Goal: Book appointment/travel/reservation

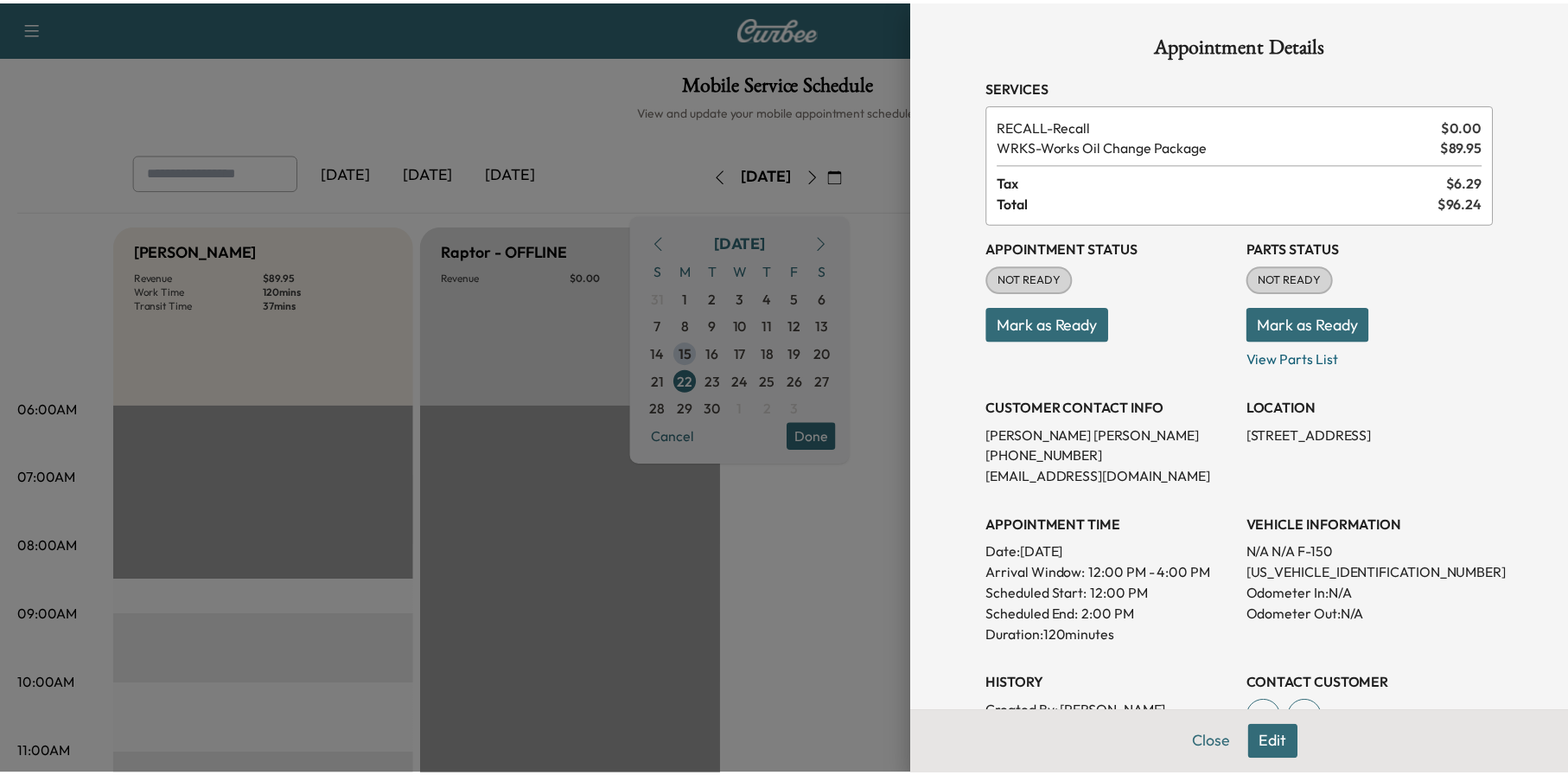
scroll to position [763, 0]
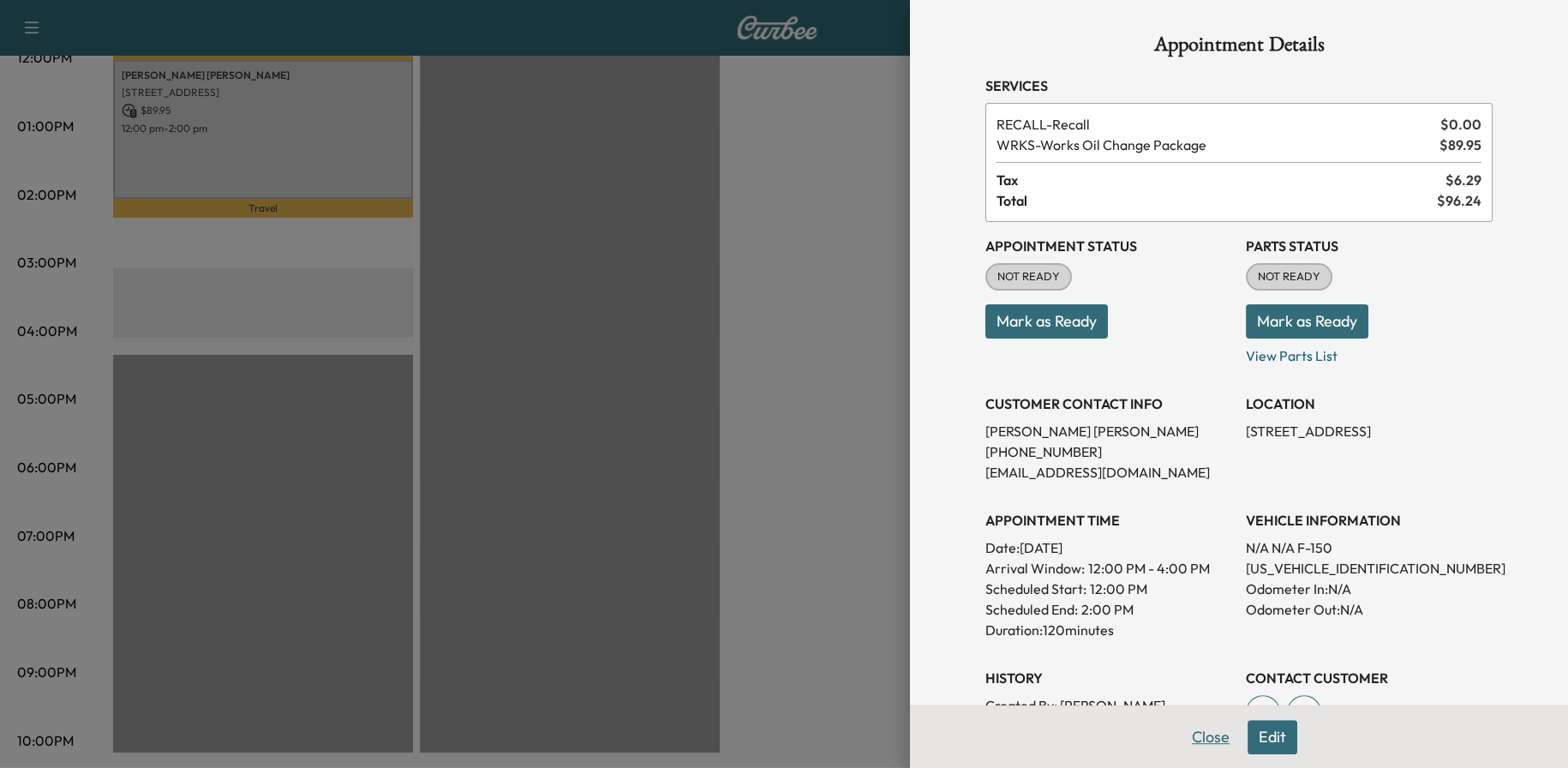
click at [1200, 742] on button "Close" at bounding box center [1210, 736] width 60 height 34
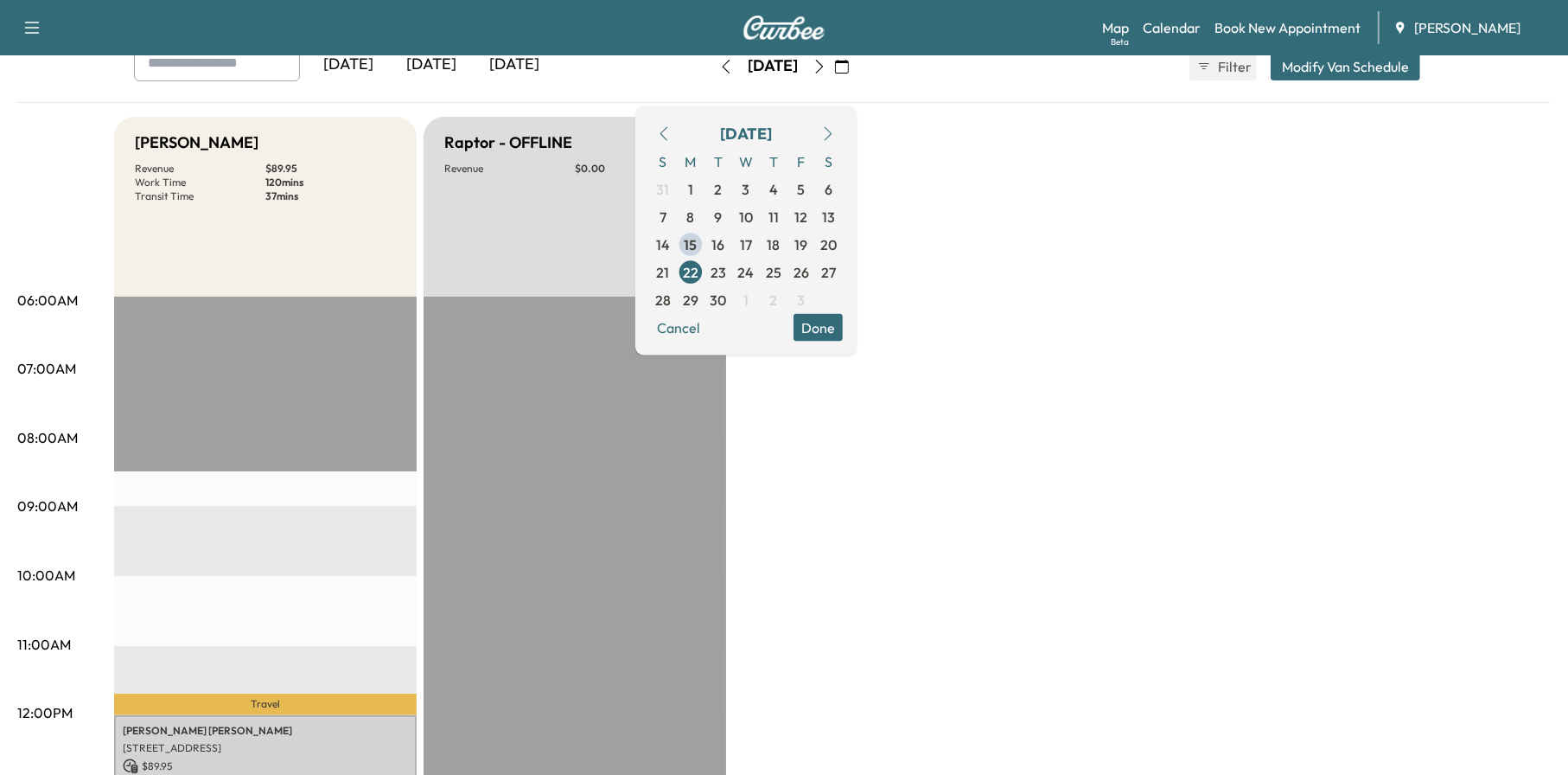
scroll to position [0, 0]
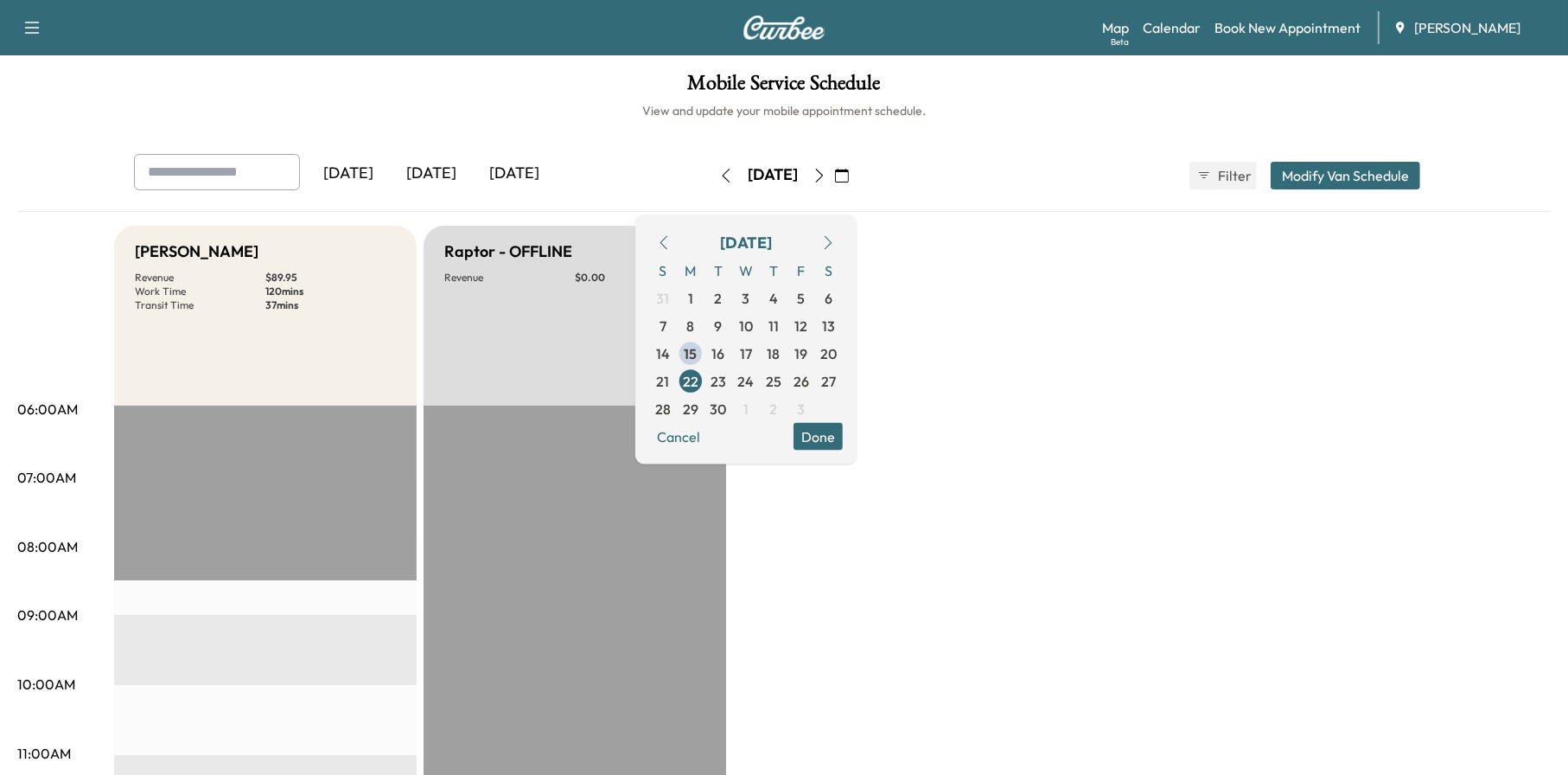
drag, startPoint x: 1298, startPoint y: 14, endPoint x: 1298, endPoint y: 25, distance: 11.0
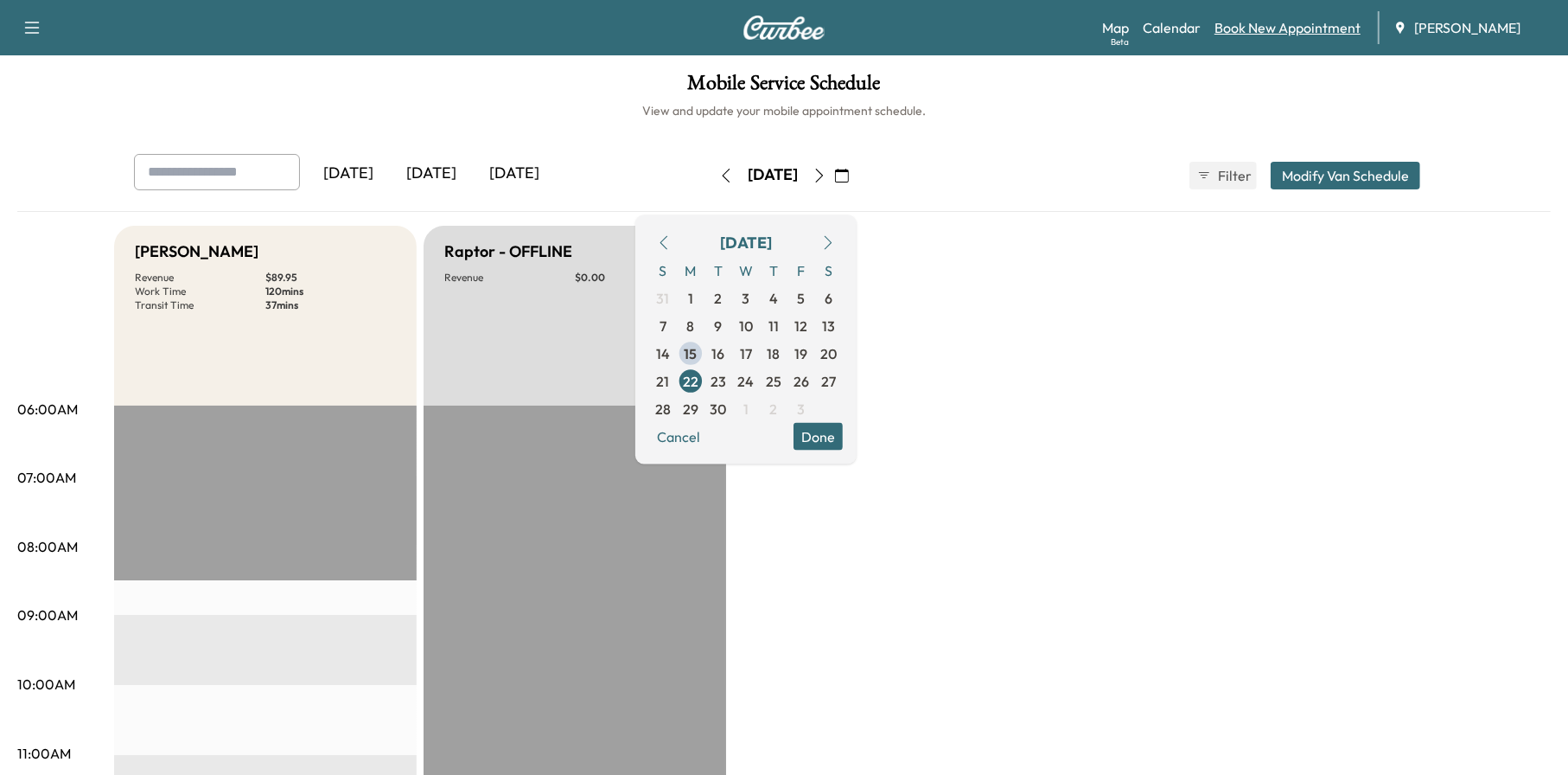
click at [1298, 14] on div "Map Beta Calendar Book New Appointment [PERSON_NAME]" at bounding box center [1328, 27] width 452 height 33
click at [1298, 28] on link "Book New Appointment" at bounding box center [1287, 27] width 146 height 20
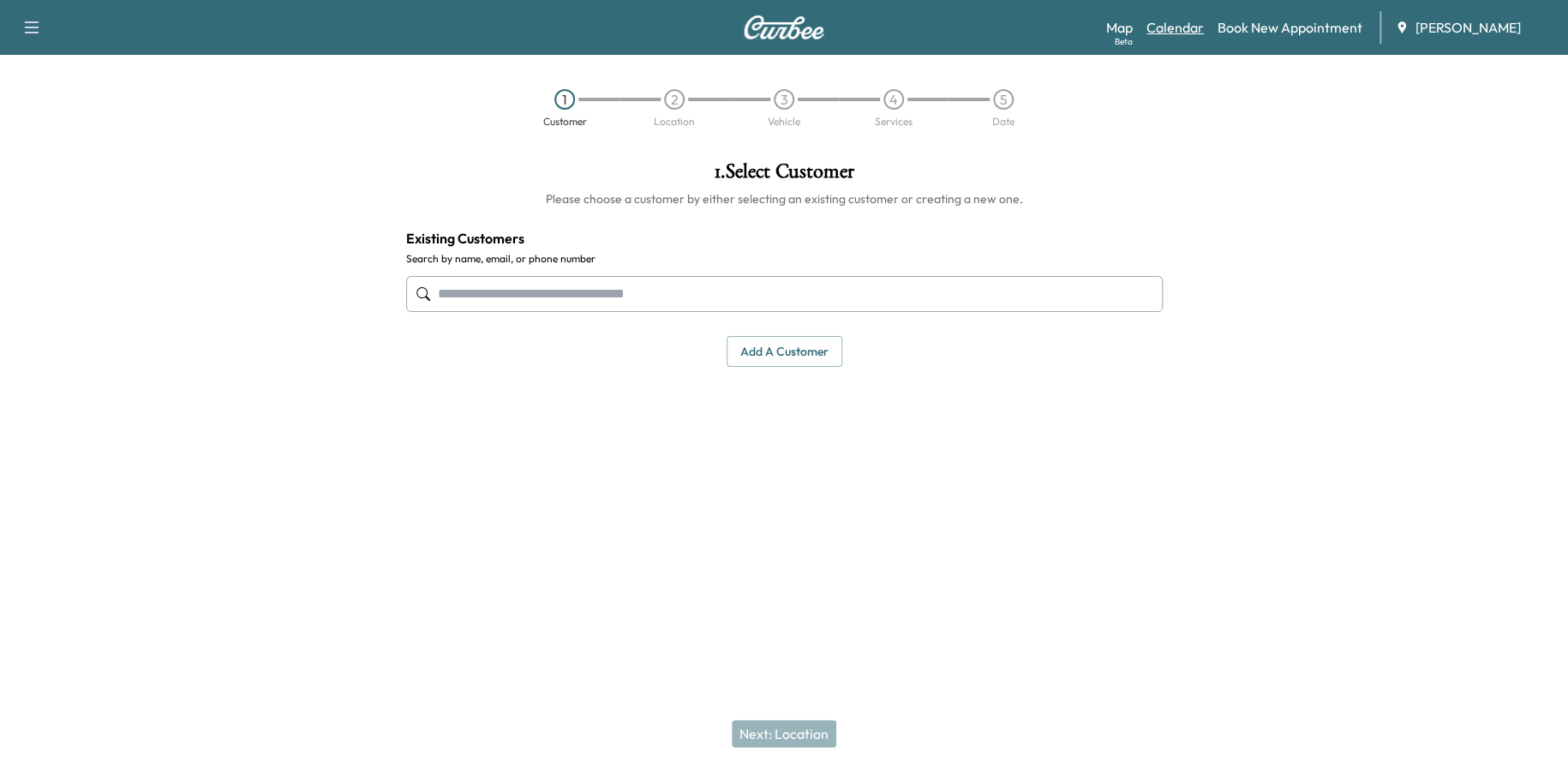
click at [1176, 26] on link "Calendar" at bounding box center [1174, 27] width 57 height 20
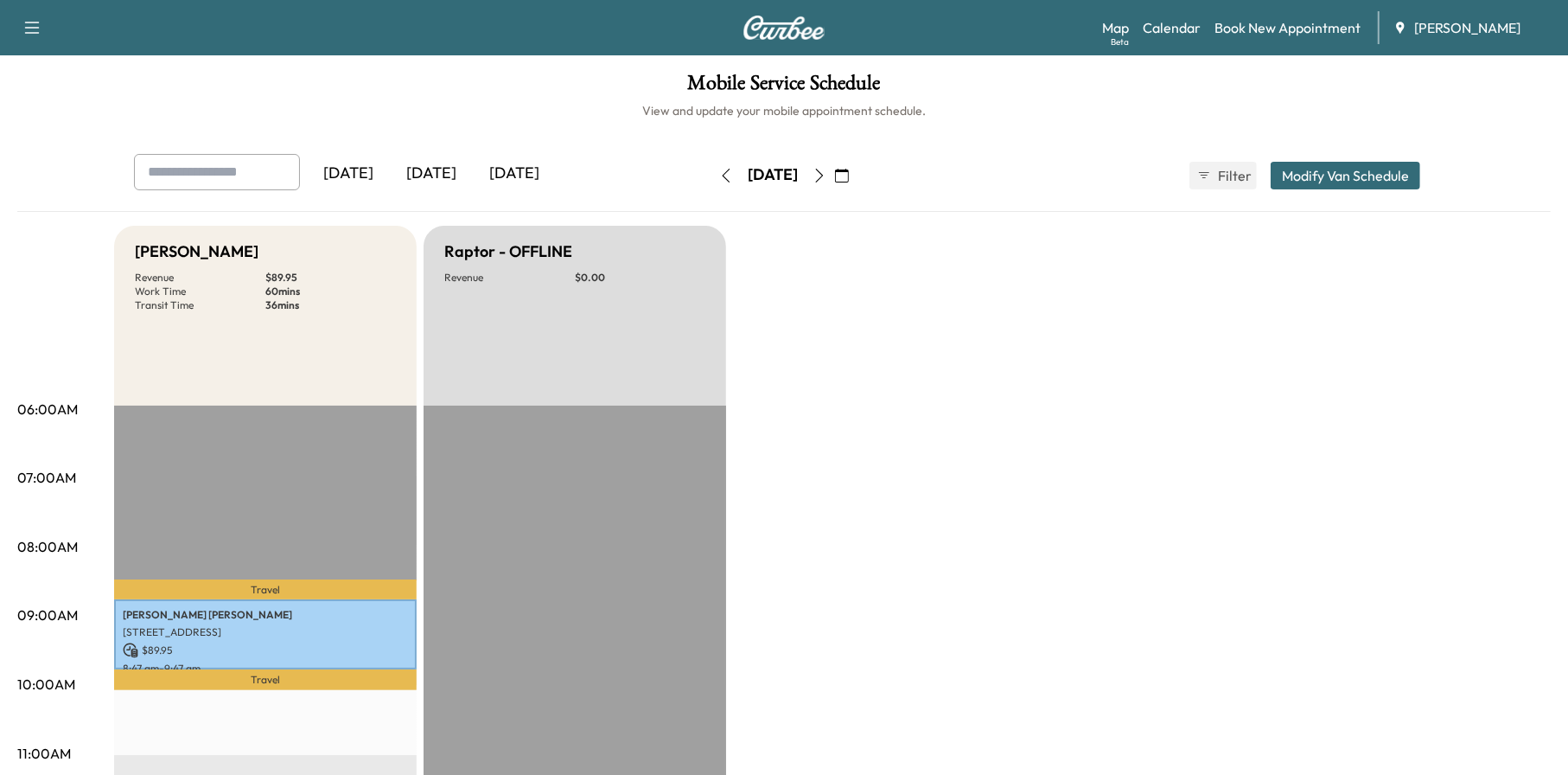
click at [856, 173] on button "button" at bounding box center [841, 175] width 29 height 27
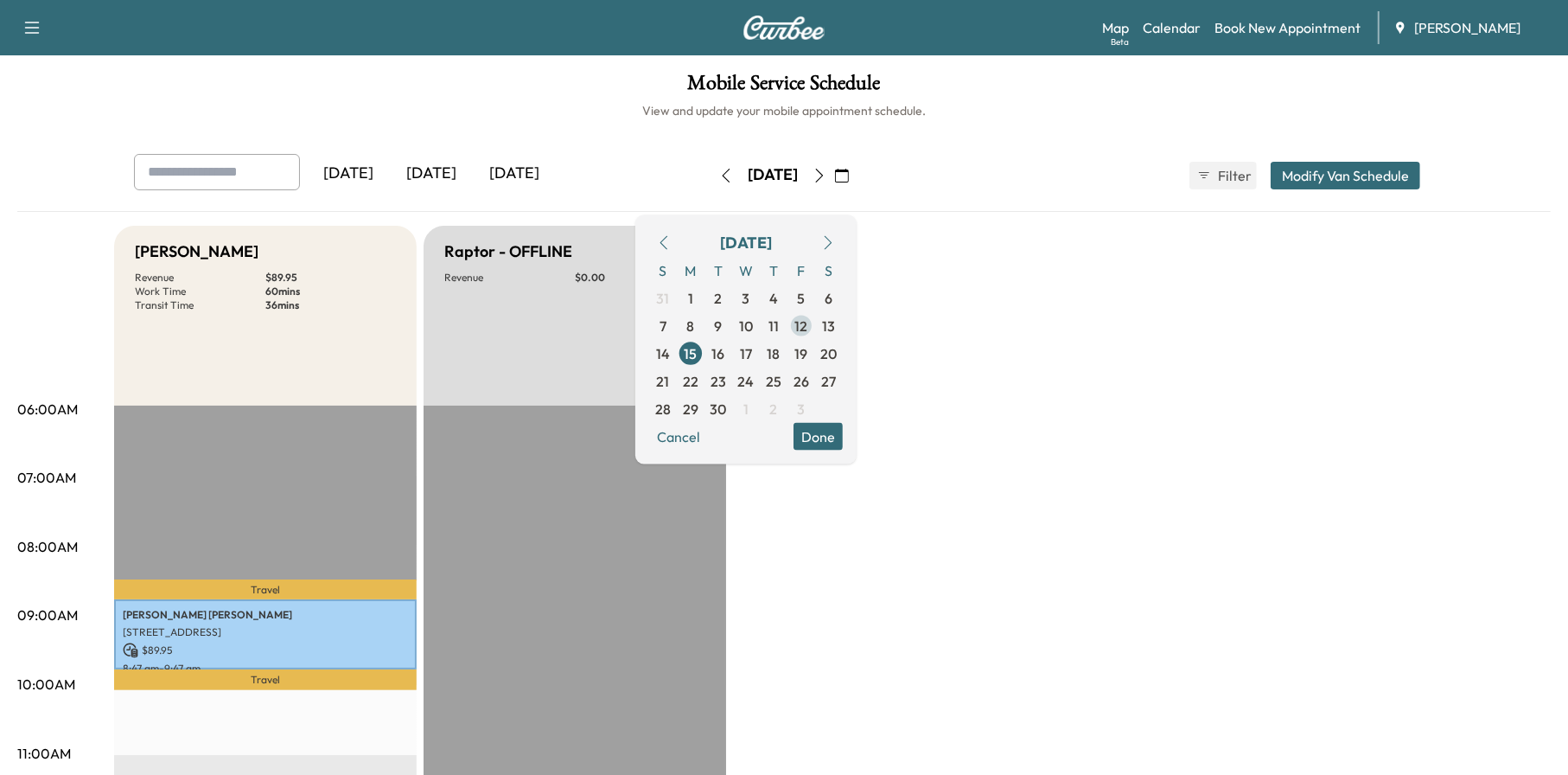
click at [808, 331] on span "12" at bounding box center [801, 325] width 13 height 20
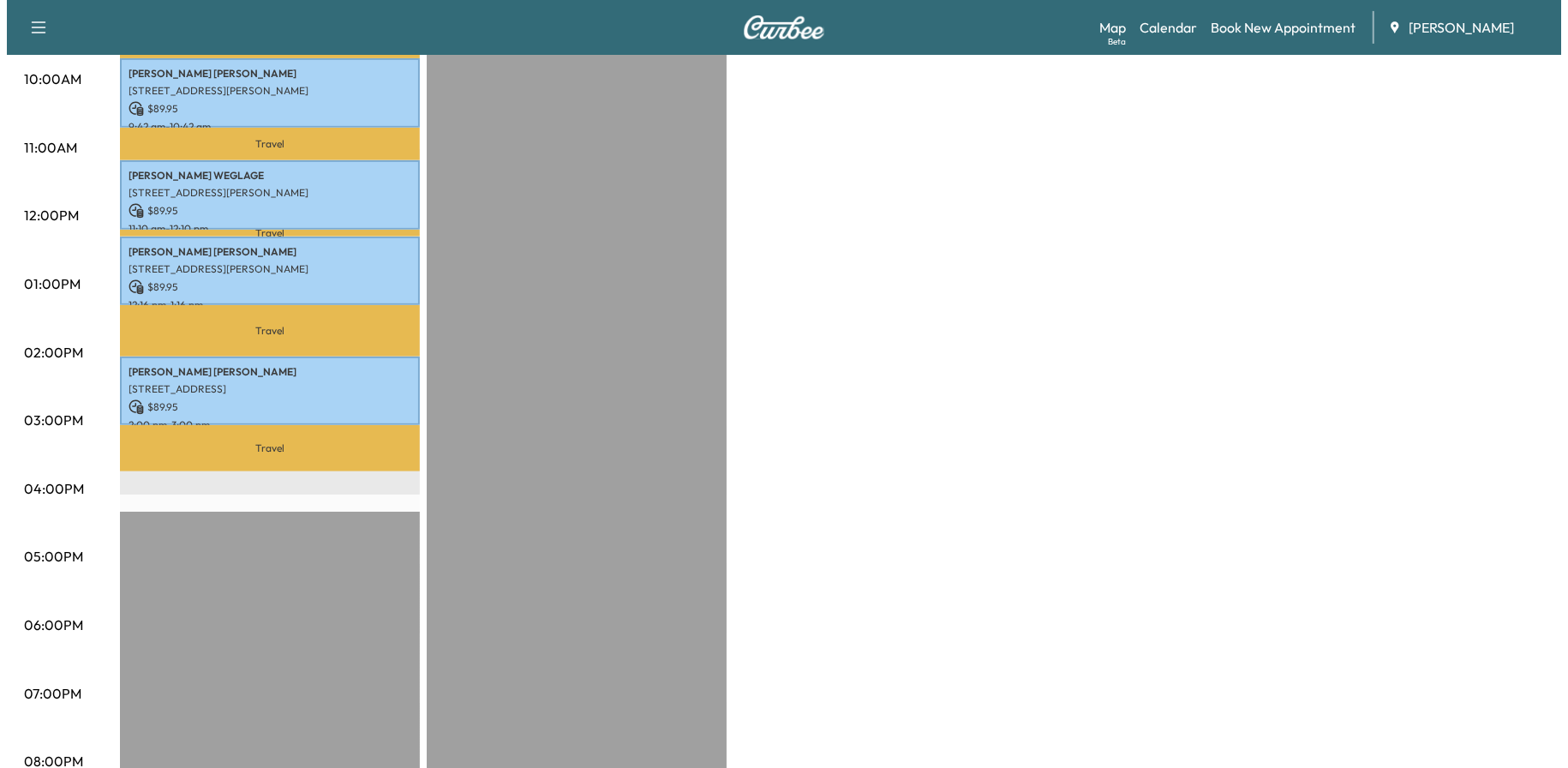
scroll to position [600, 0]
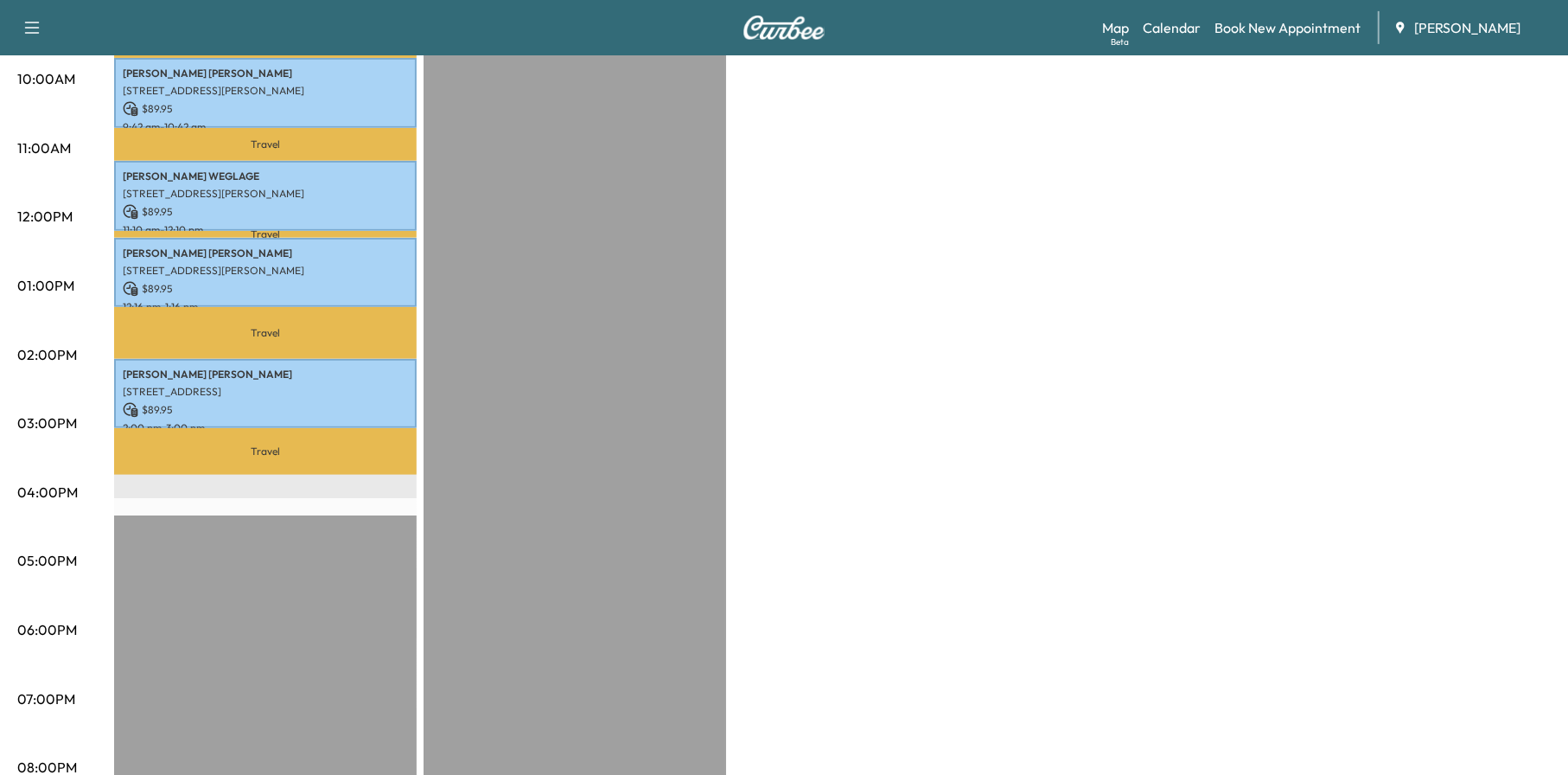
click at [334, 402] on p "$ 89.95" at bounding box center [265, 410] width 285 height 16
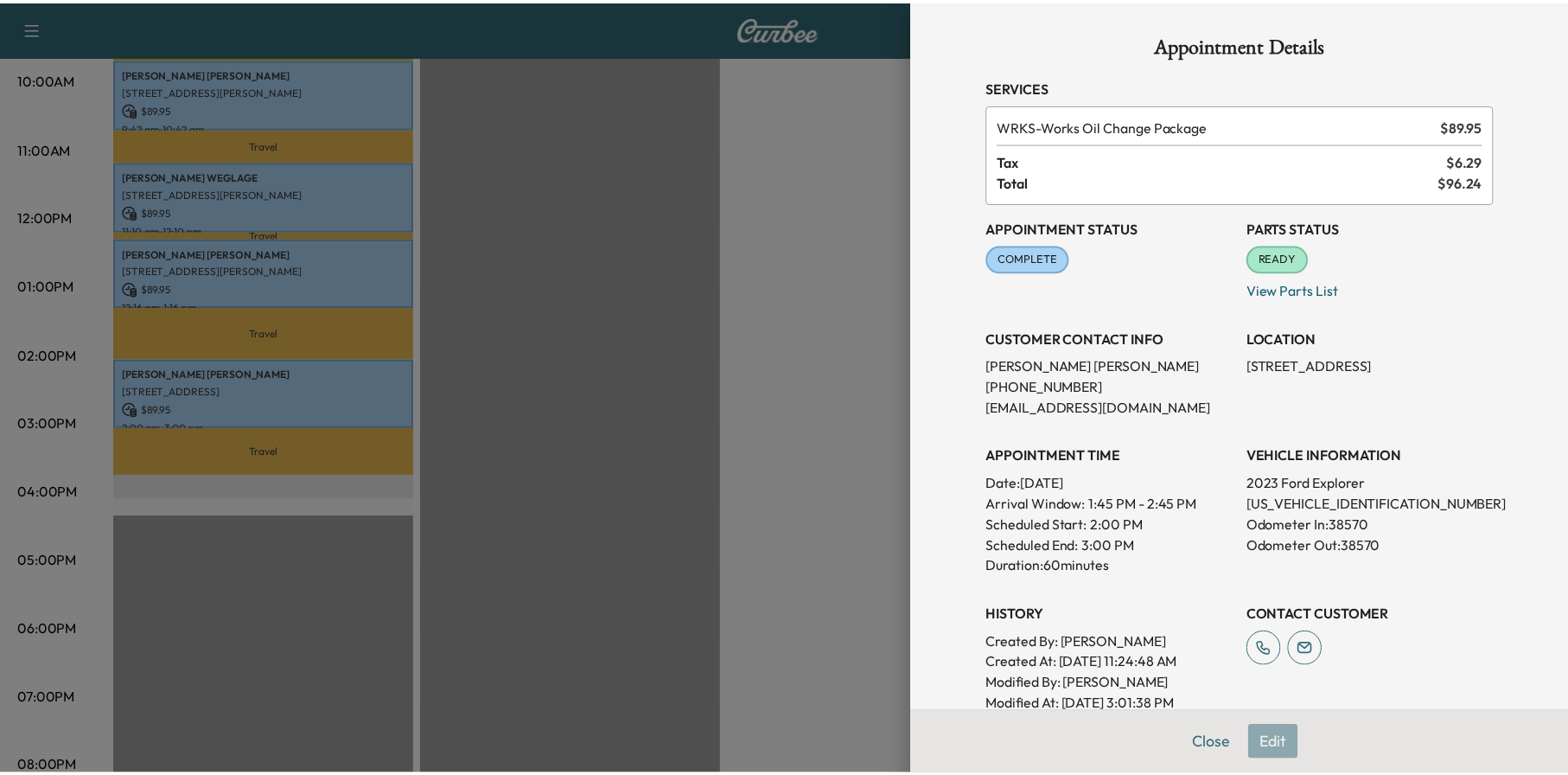
scroll to position [252, 0]
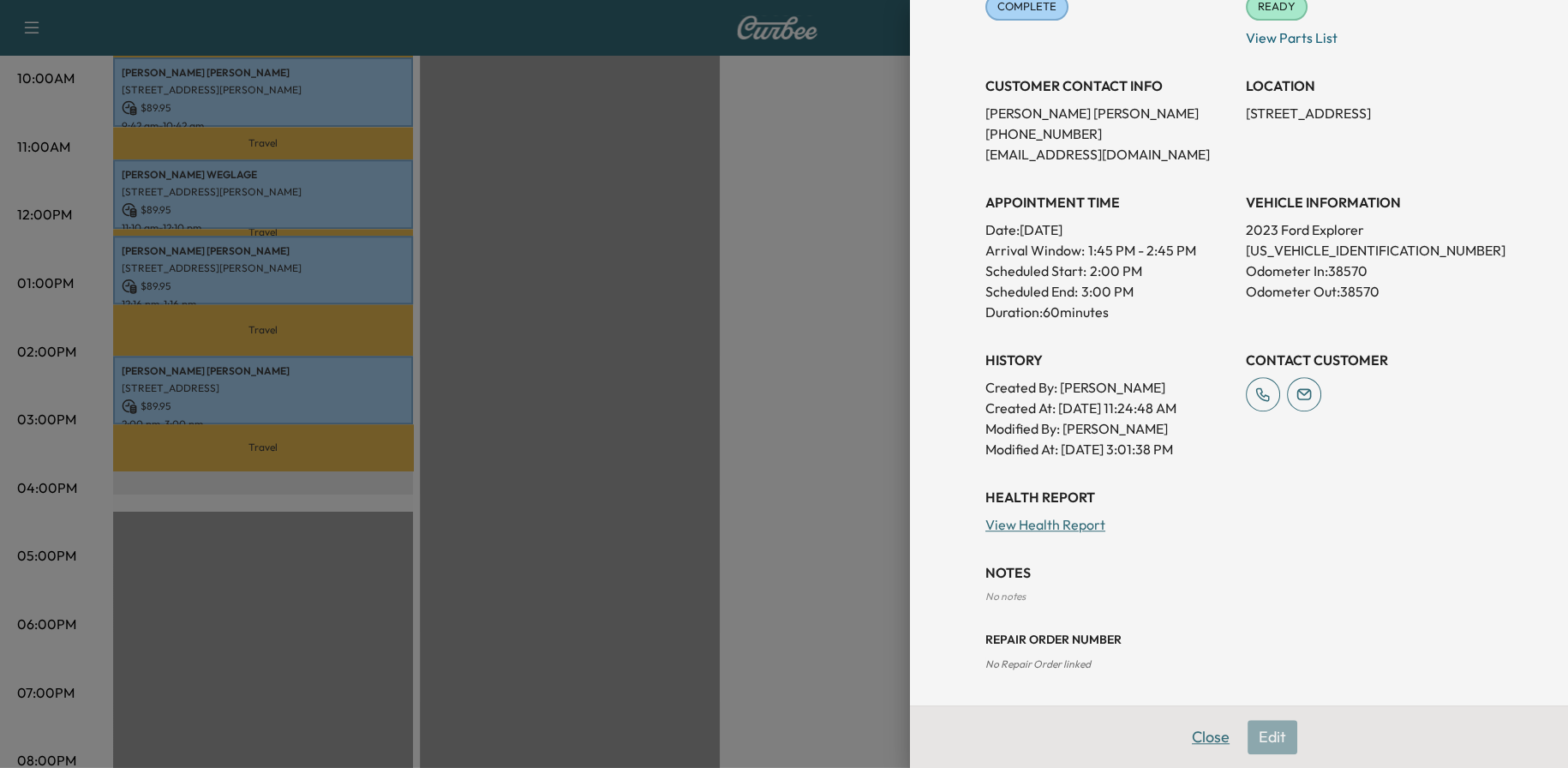
click at [1204, 733] on button "Close" at bounding box center [1210, 736] width 60 height 34
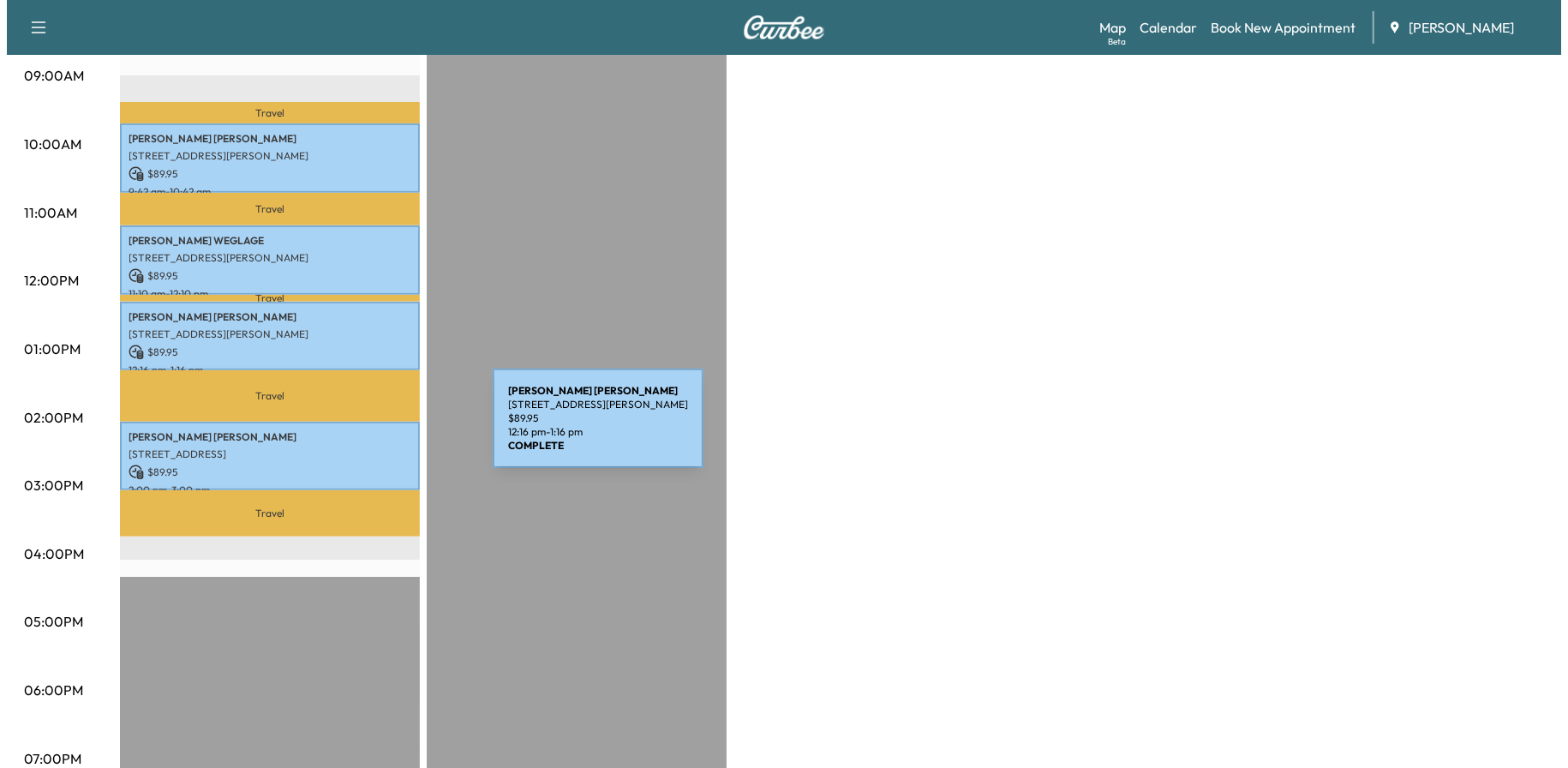
scroll to position [343, 0]
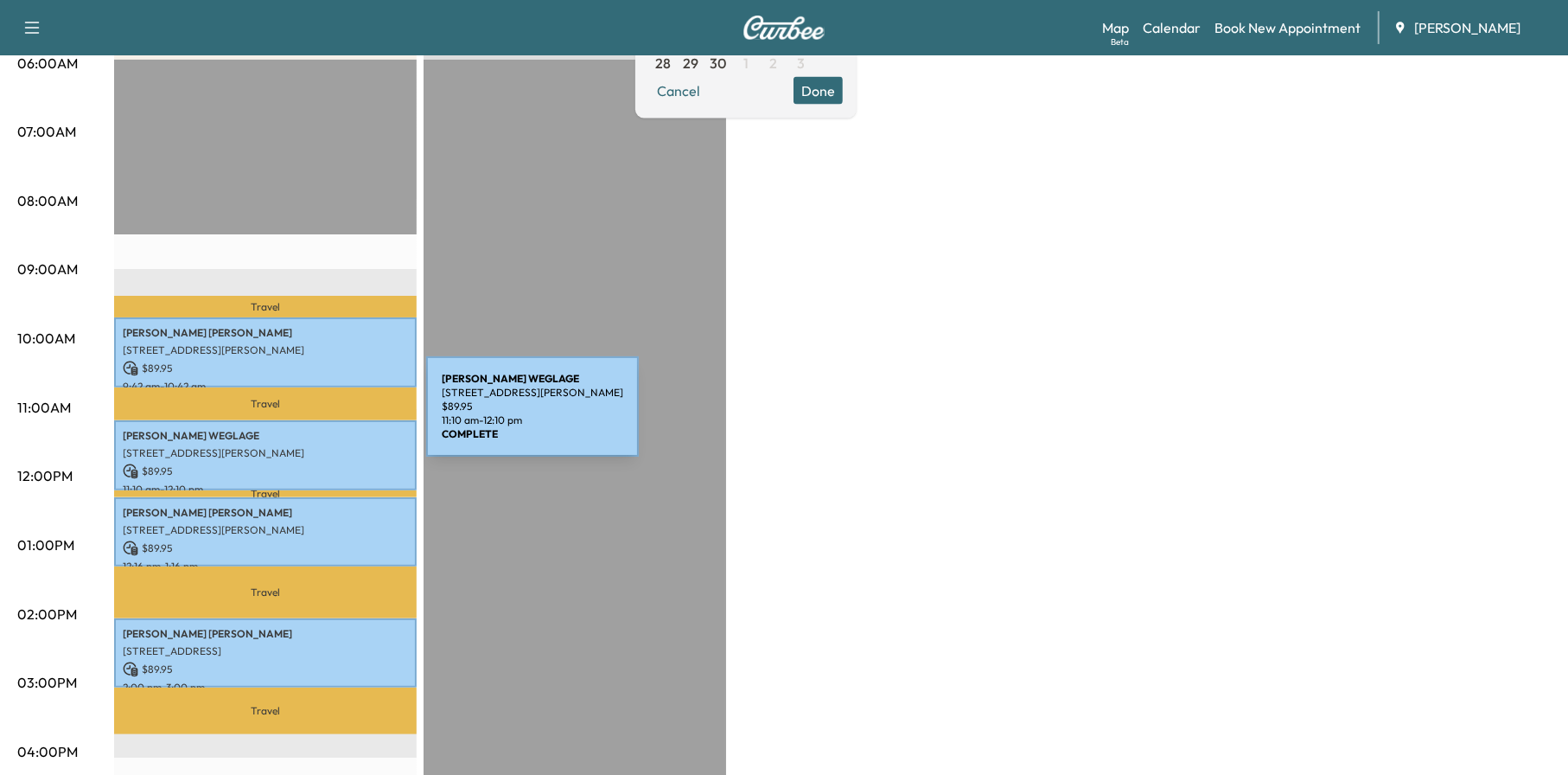
click at [297, 420] on div "[PERSON_NAME] [STREET_ADDRESS][PERSON_NAME] $ 89.95 11:10 am - 12:10 pm" at bounding box center [265, 455] width 302 height 70
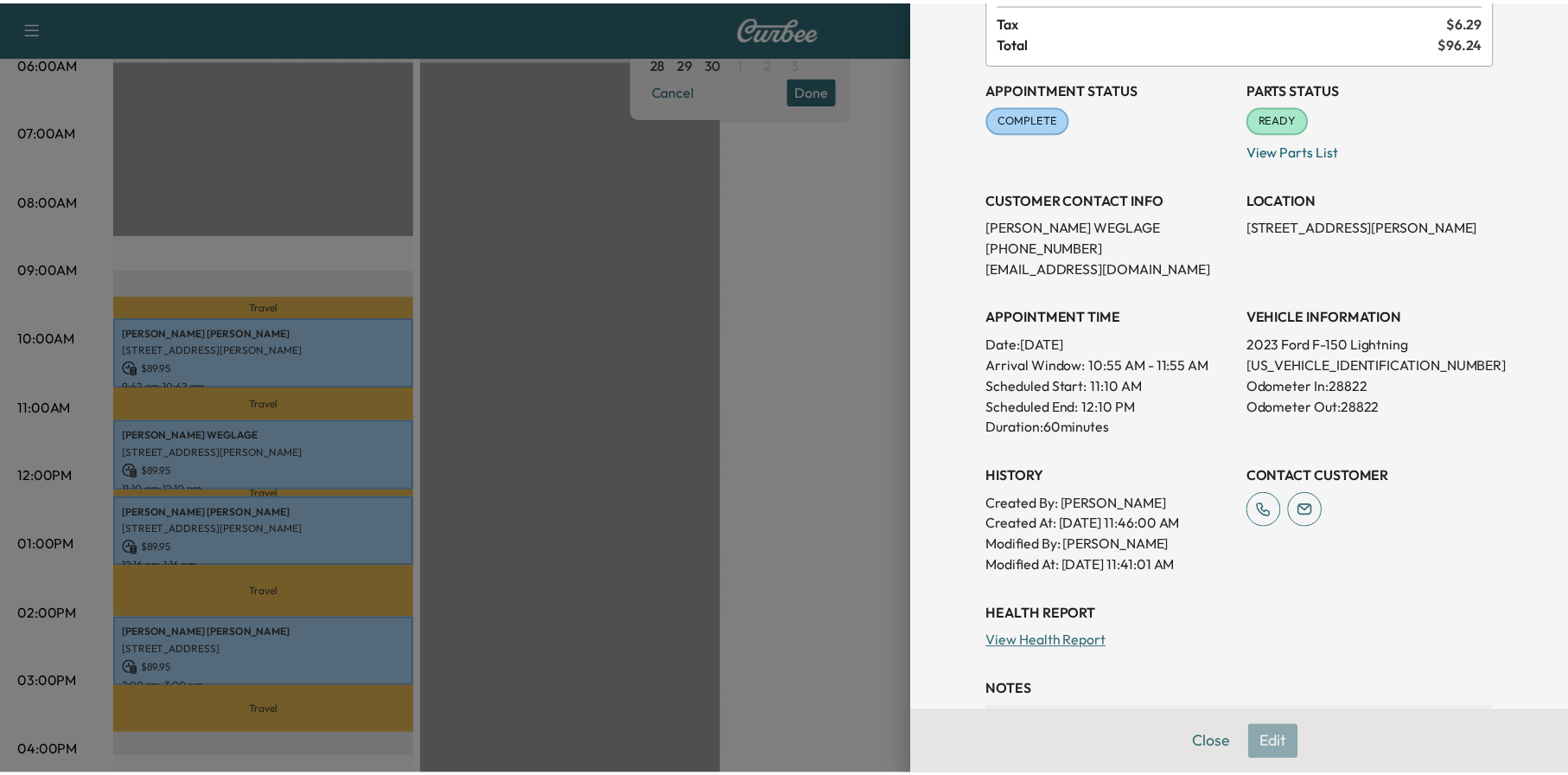
scroll to position [317, 0]
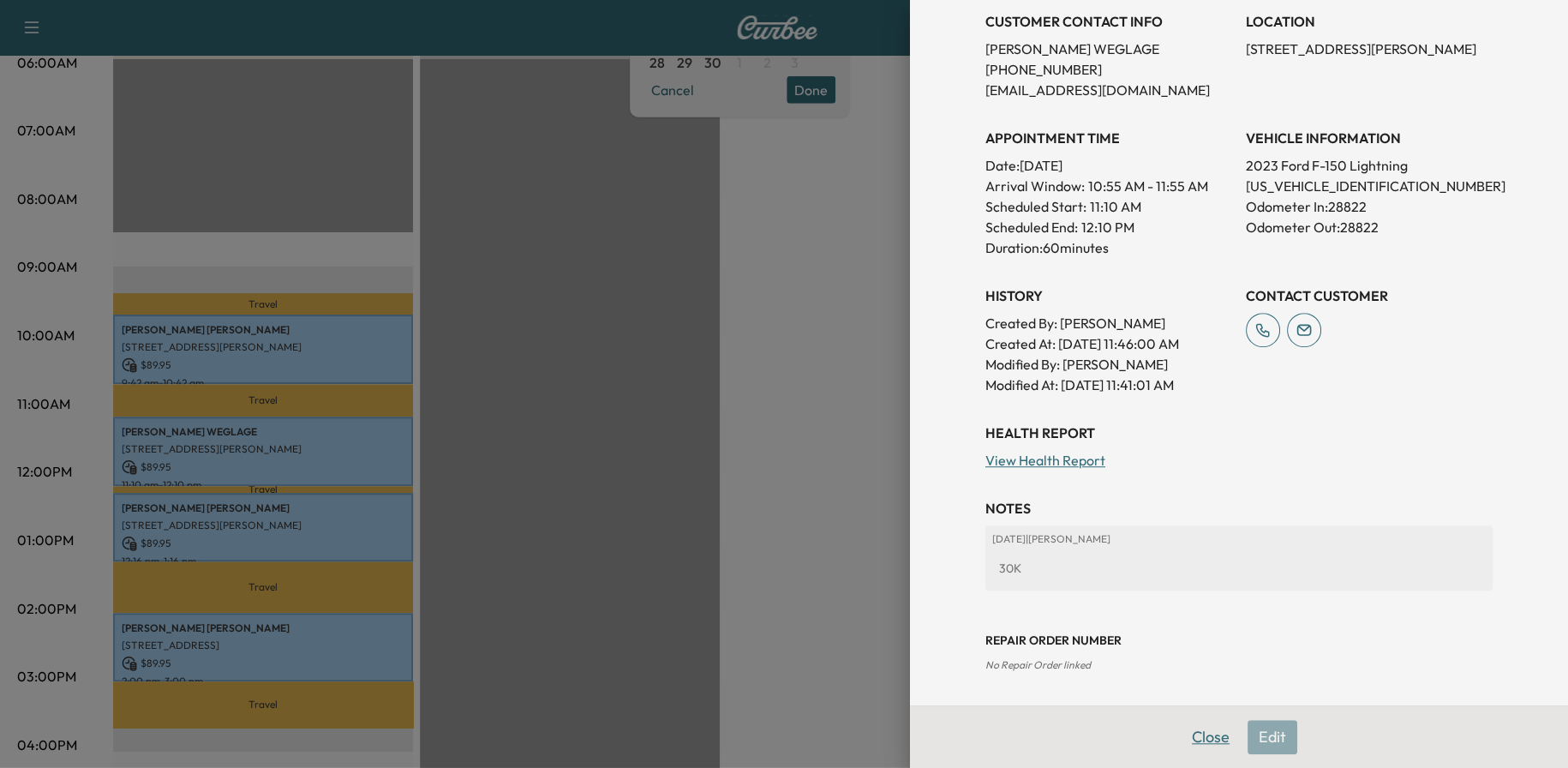
click at [1198, 738] on button "Close" at bounding box center [1210, 736] width 60 height 34
